Goal: Find specific page/section: Find specific page/section

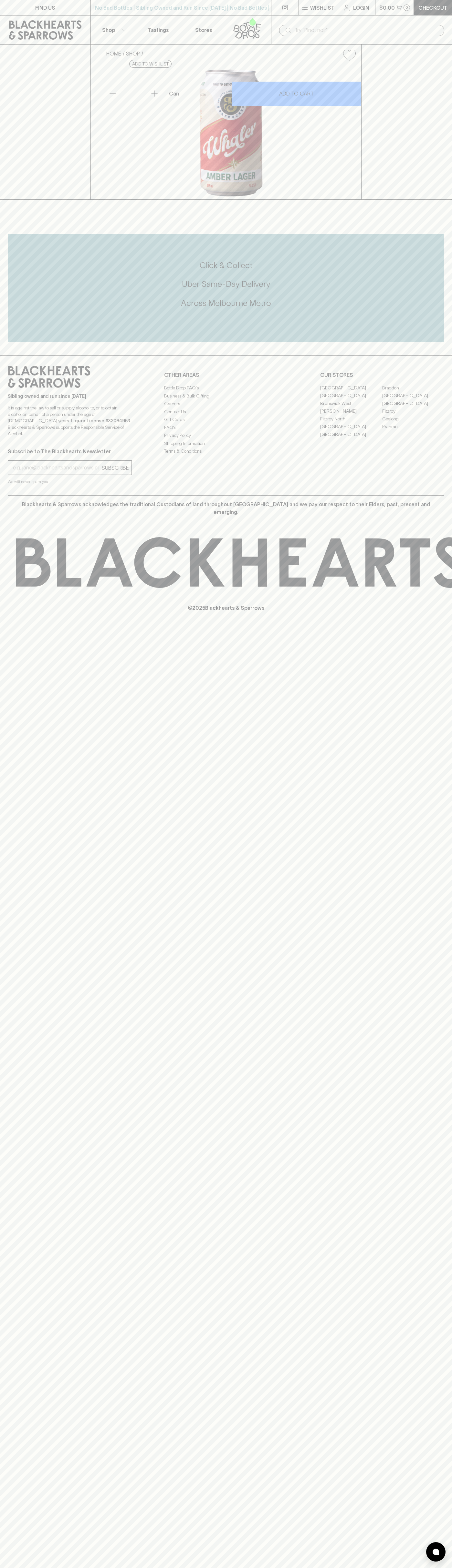
click at [274, 9] on link at bounding box center [284, 7] width 27 height 15
click at [426, 856] on div "FIND US | No Bad Bottles | Sibling Owned and Run Since [DATE] | No Bad Bottles …" at bounding box center [226, 784] width 452 height 1568
click at [186, 1567] on html "FIND US | No Bad Bottles | Sibling Owned and Run Since [DATE] | No Bad Bottles …" at bounding box center [226, 784] width 452 height 1568
click at [25, 342] on div "Click & Collect Uber Same-Day Delivery Across [GEOGRAPHIC_DATA] Metro" at bounding box center [226, 289] width 436 height 108
